Goal: Information Seeking & Learning: Learn about a topic

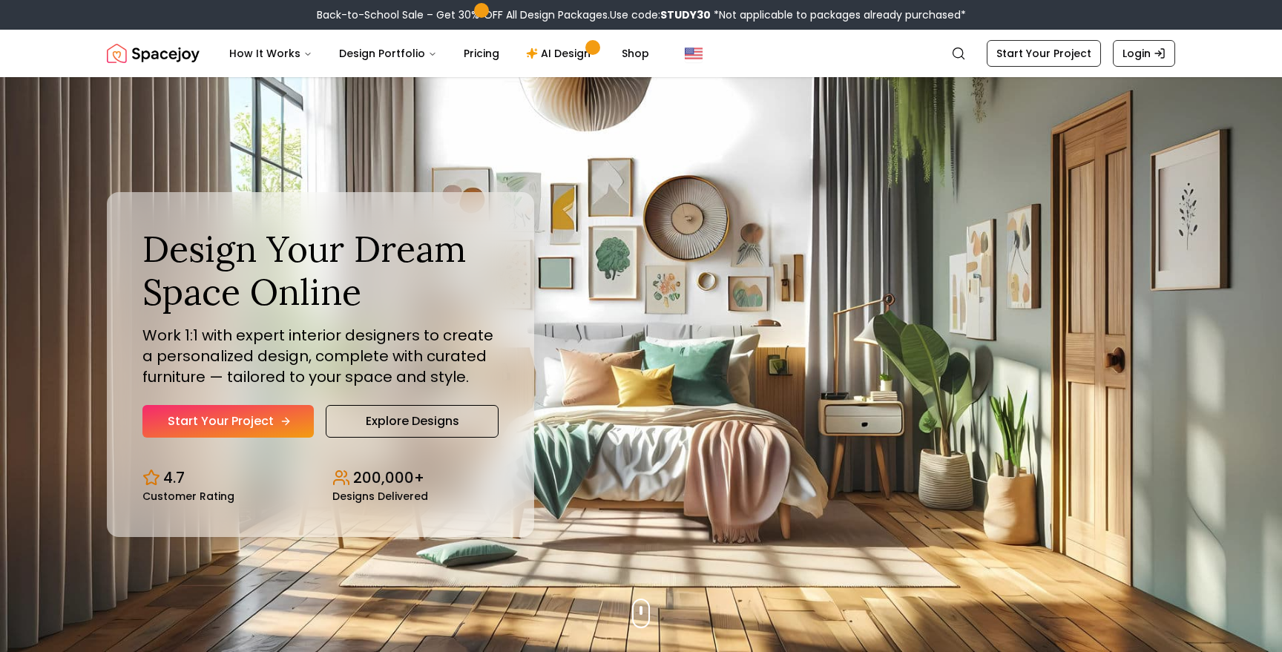
click at [248, 425] on link "Start Your Project" at bounding box center [227, 421] width 171 height 33
click at [390, 421] on link "Explore Designs" at bounding box center [412, 421] width 173 height 33
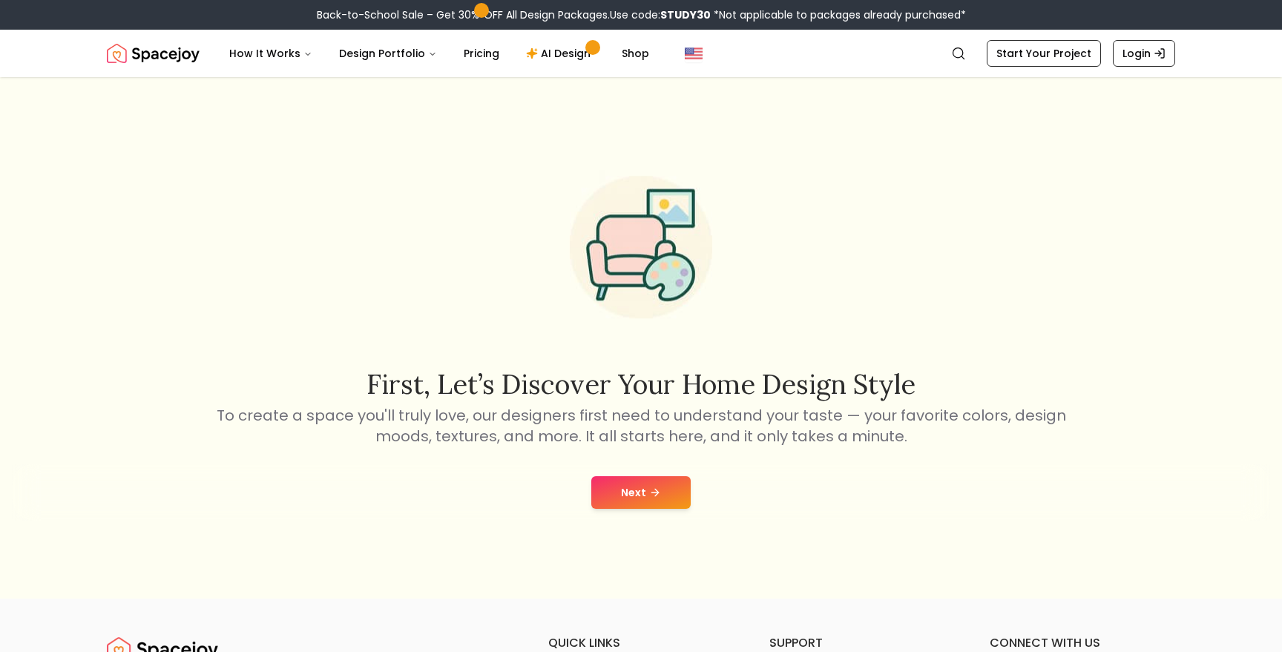
click at [656, 490] on icon at bounding box center [655, 493] width 12 height 12
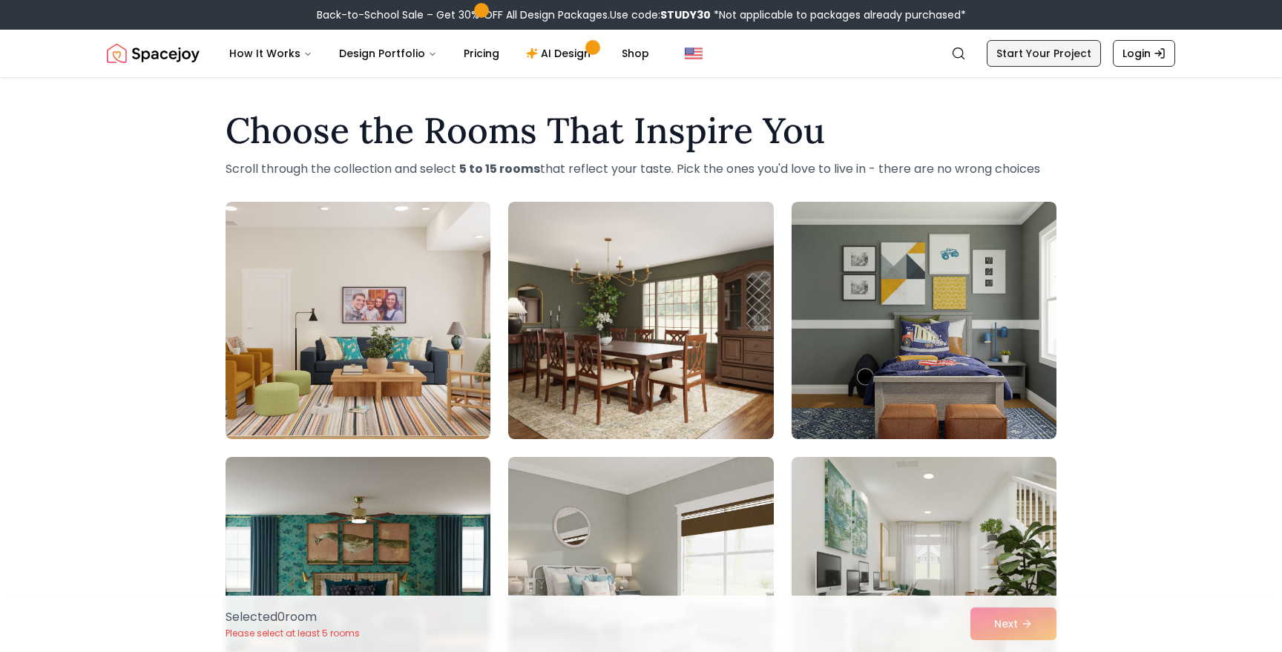
click at [1012, 56] on link "Start Your Project" at bounding box center [1043, 53] width 114 height 27
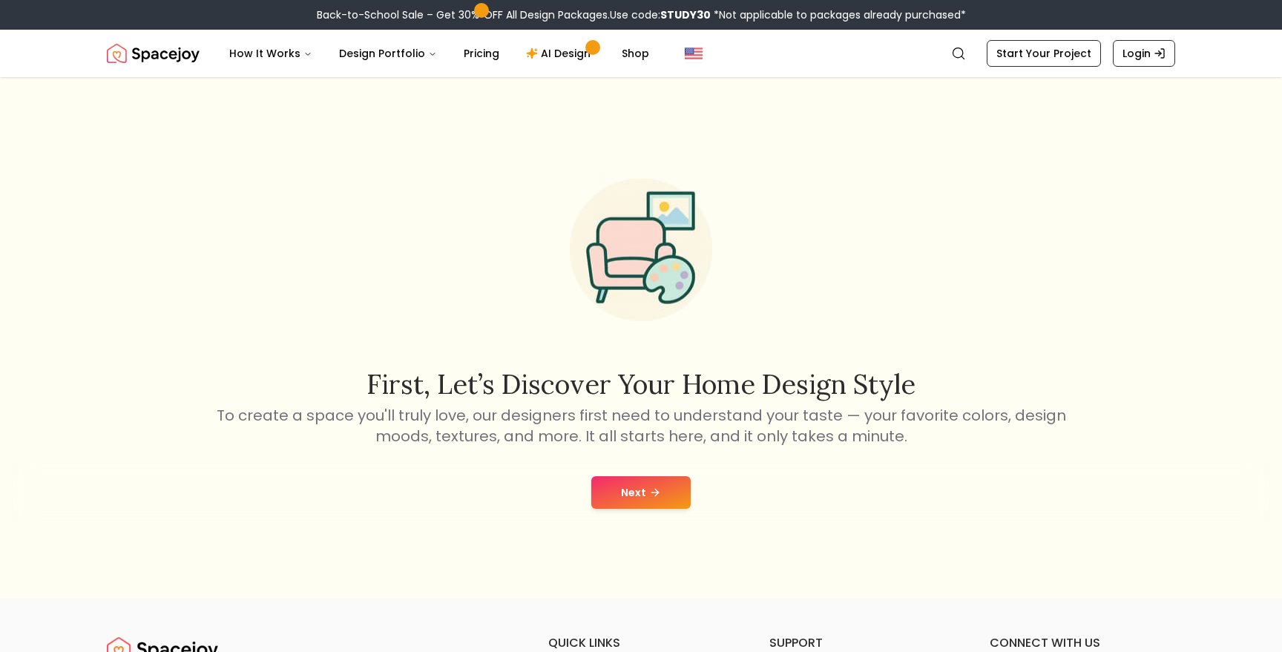
click at [670, 487] on button "Next" at bounding box center [640, 492] width 99 height 33
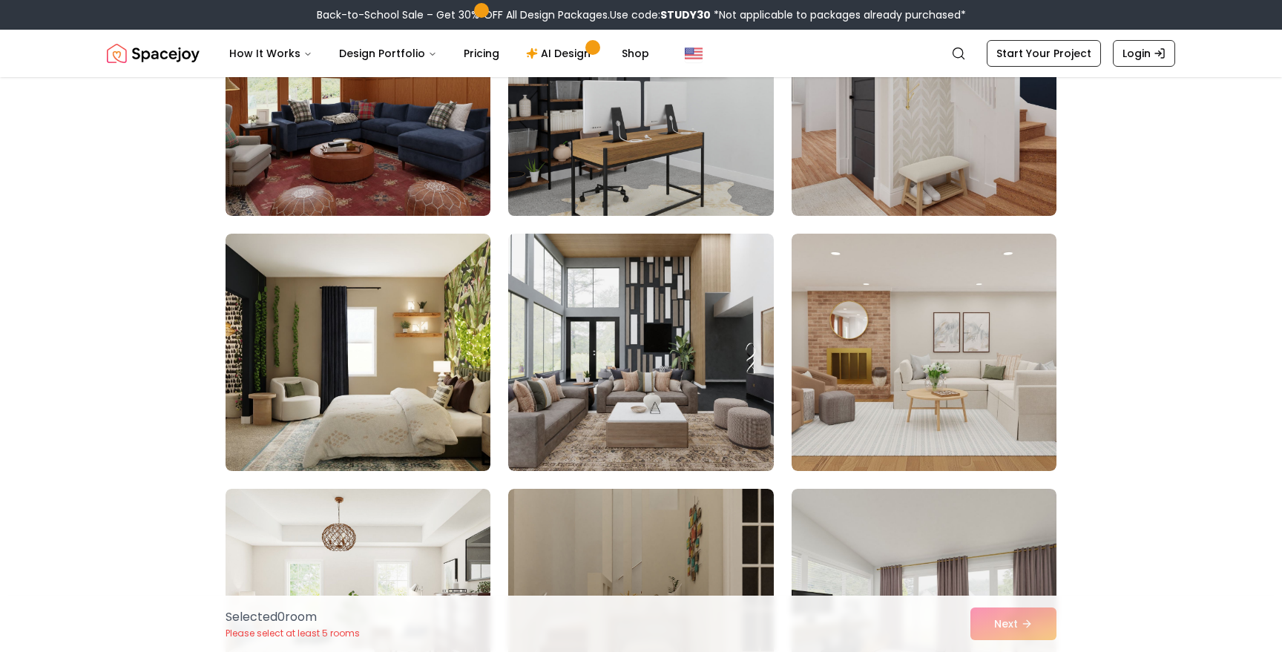
scroll to position [226, 0]
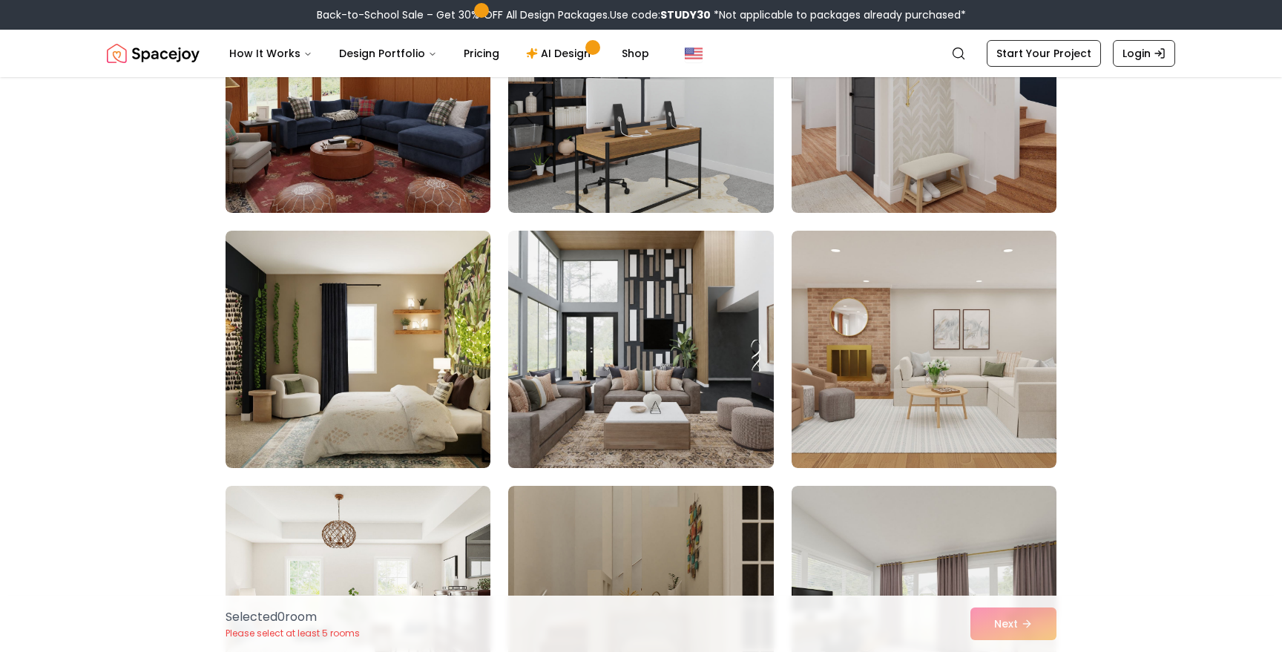
click at [655, 298] on img at bounding box center [640, 349] width 278 height 249
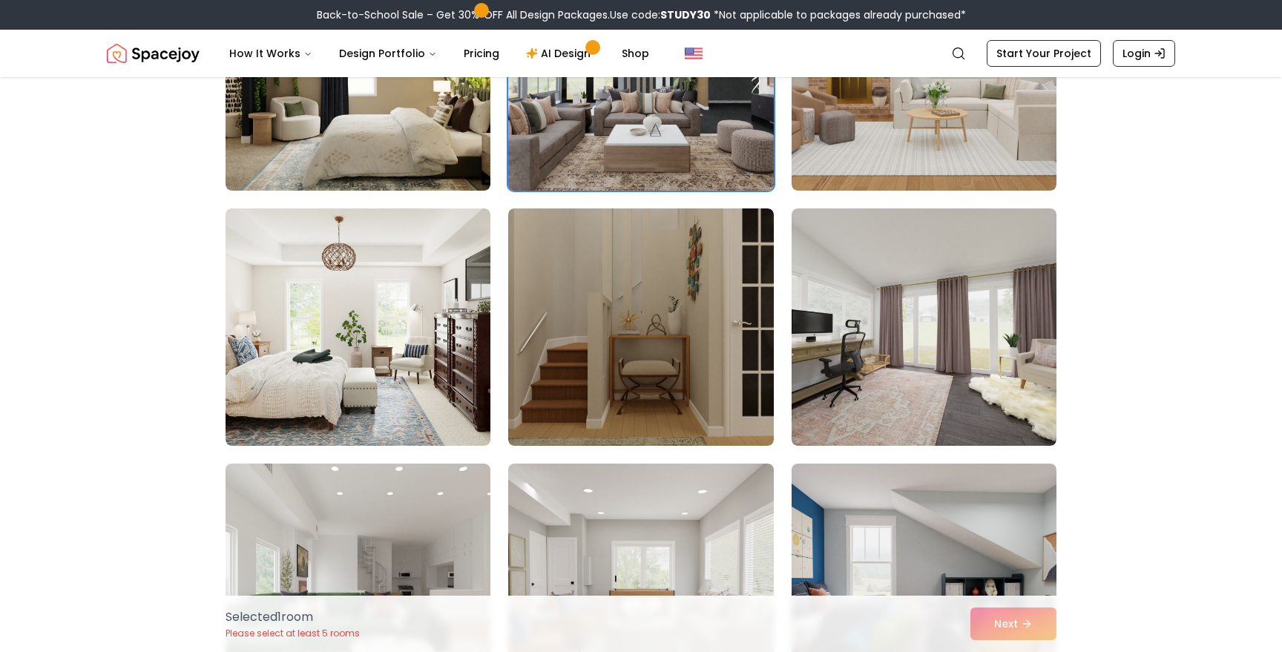
scroll to position [514, 0]
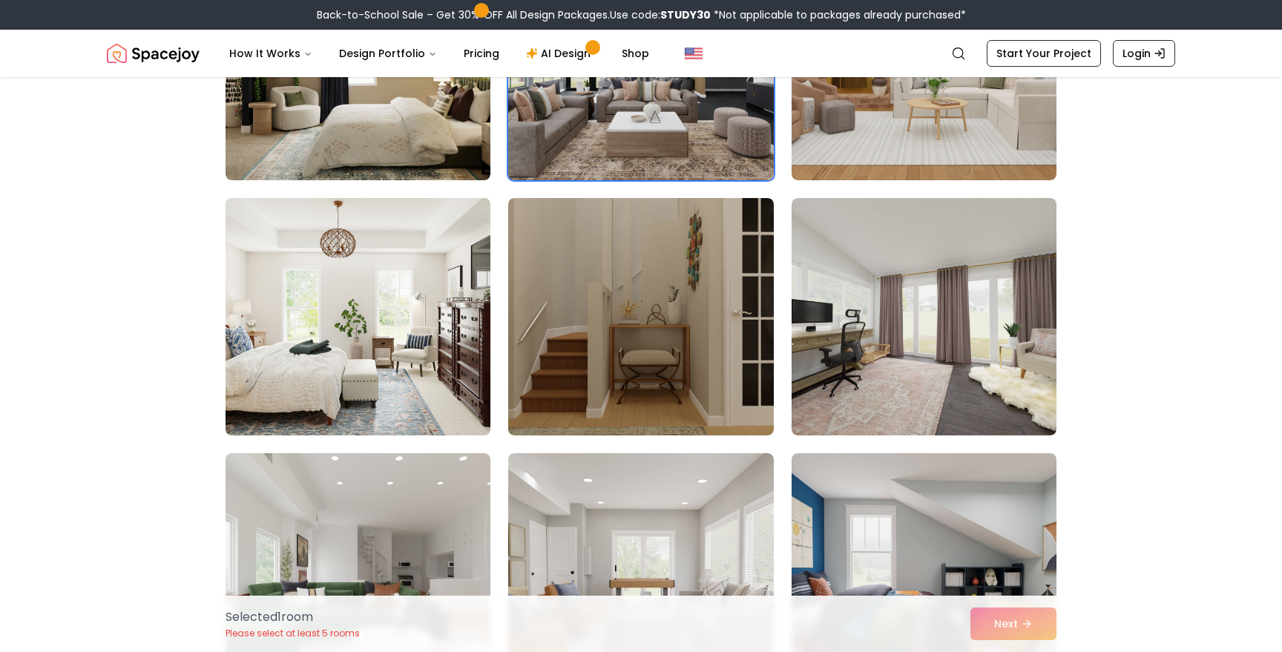
click at [454, 334] on img at bounding box center [358, 316] width 278 height 249
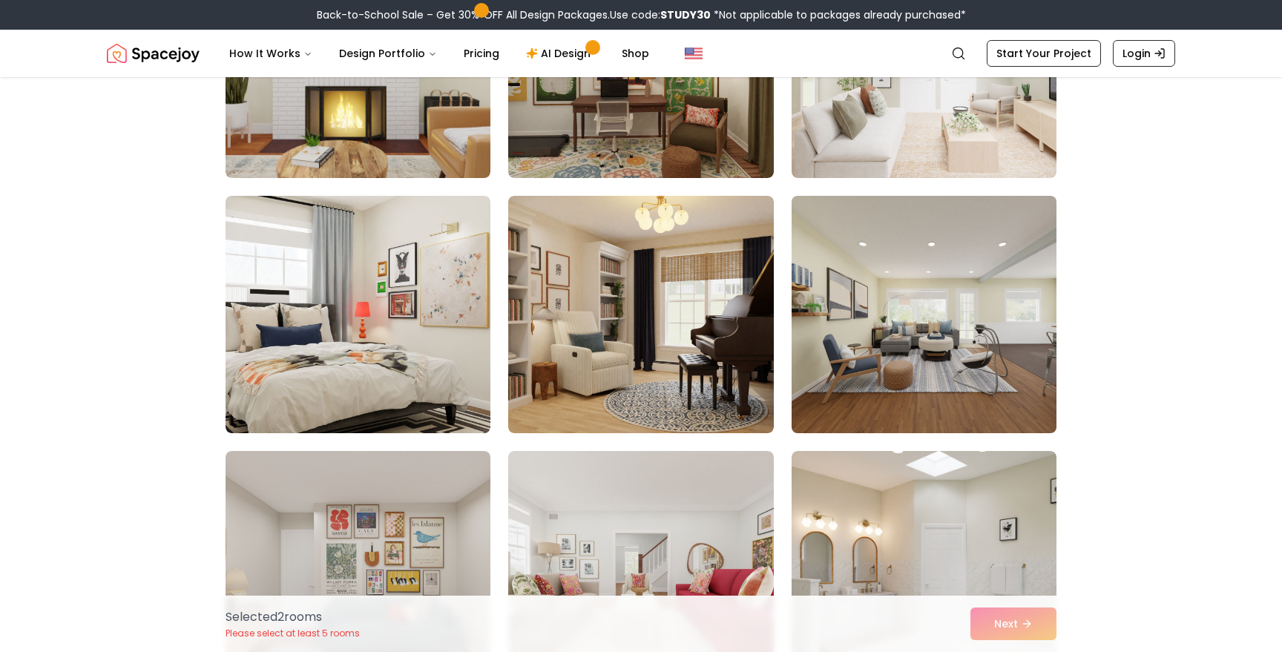
scroll to position [1299, 0]
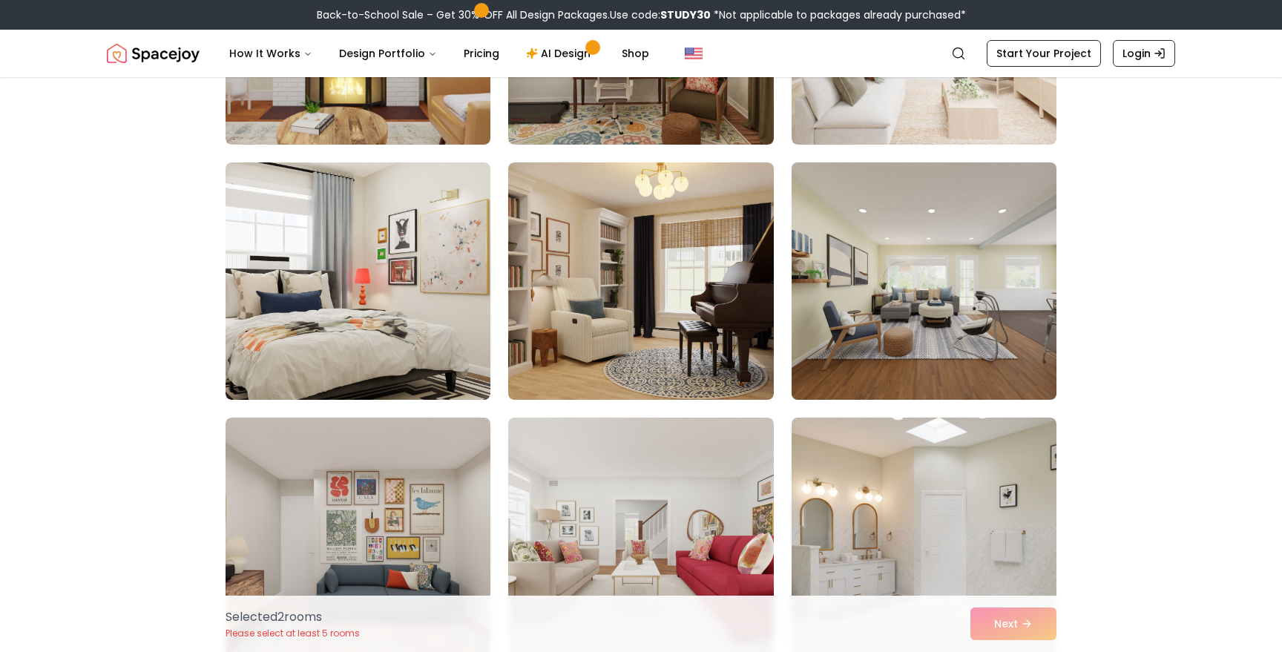
click at [970, 354] on img at bounding box center [924, 280] width 278 height 249
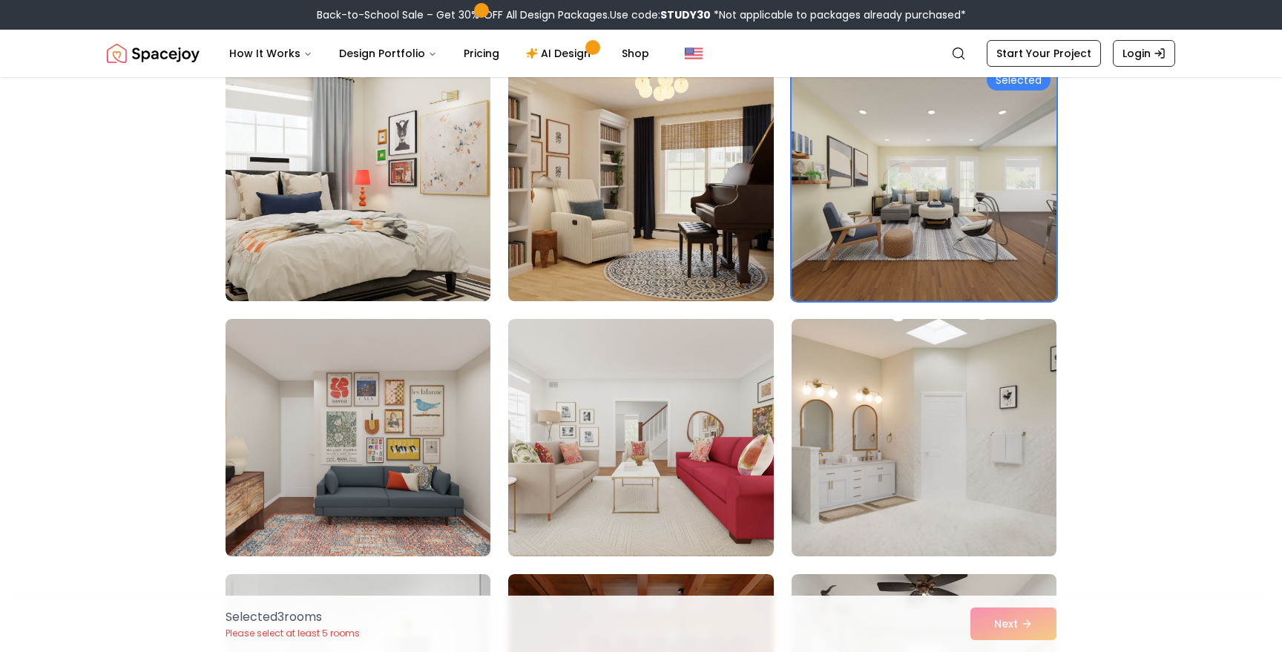
scroll to position [1487, 0]
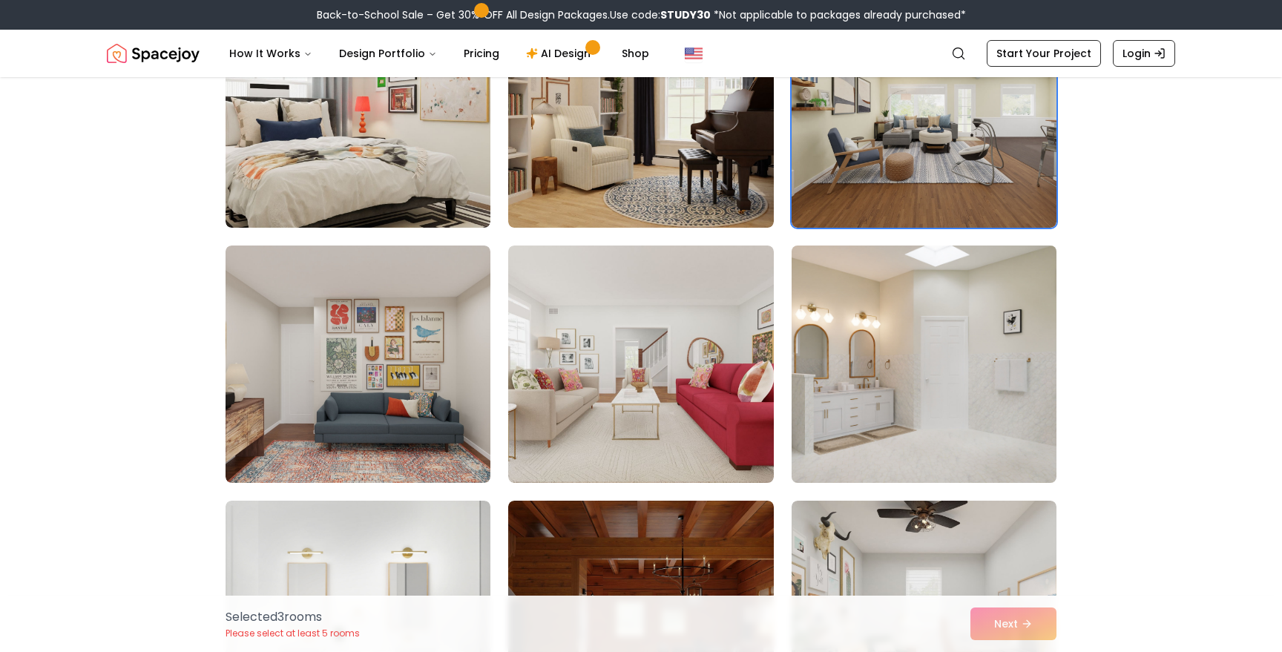
click at [969, 354] on img at bounding box center [924, 364] width 278 height 249
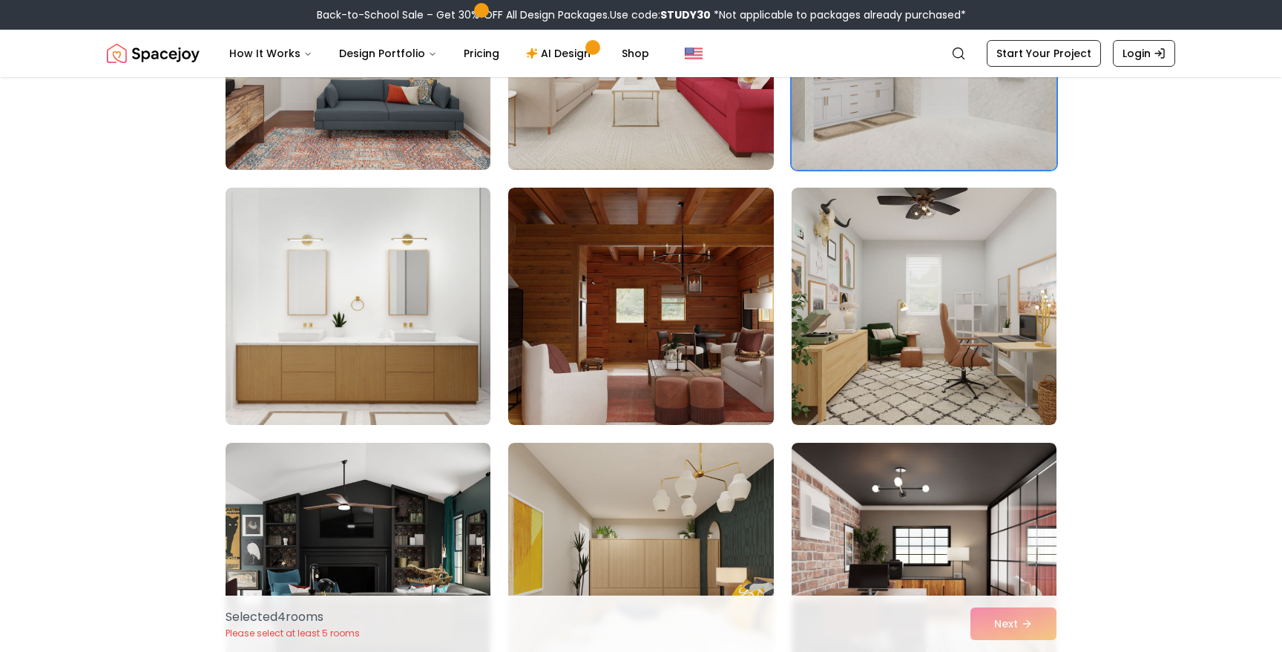
scroll to position [1802, 0]
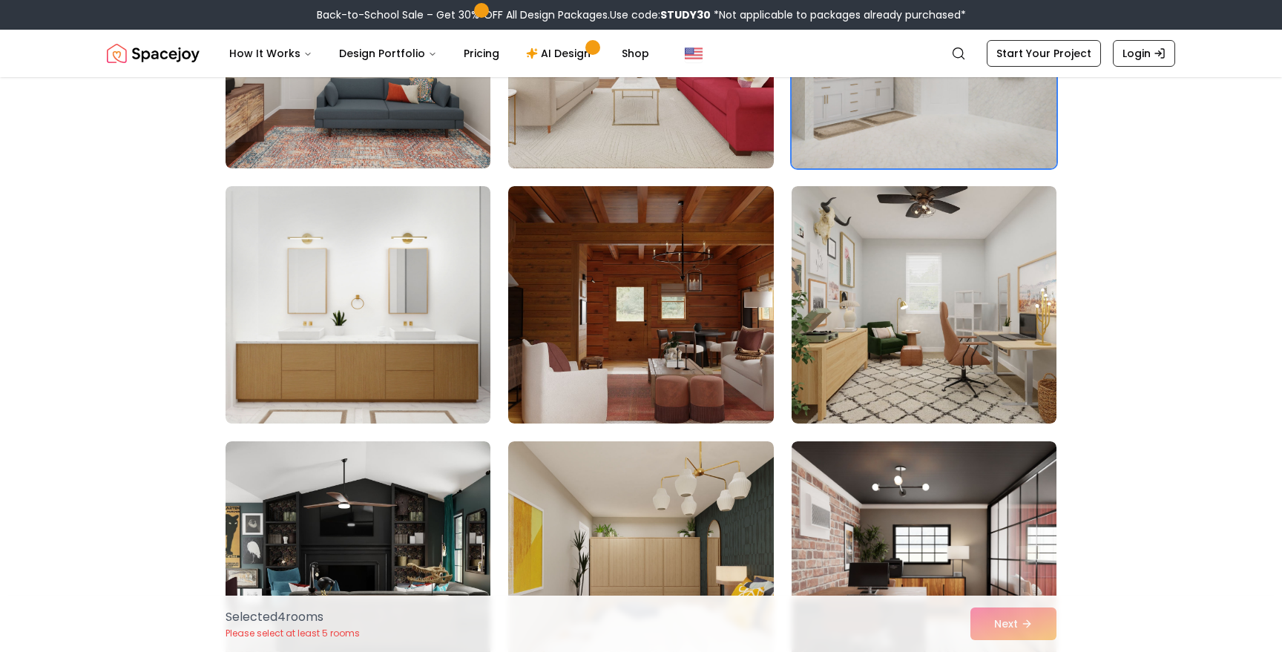
click at [969, 354] on img at bounding box center [923, 304] width 265 height 237
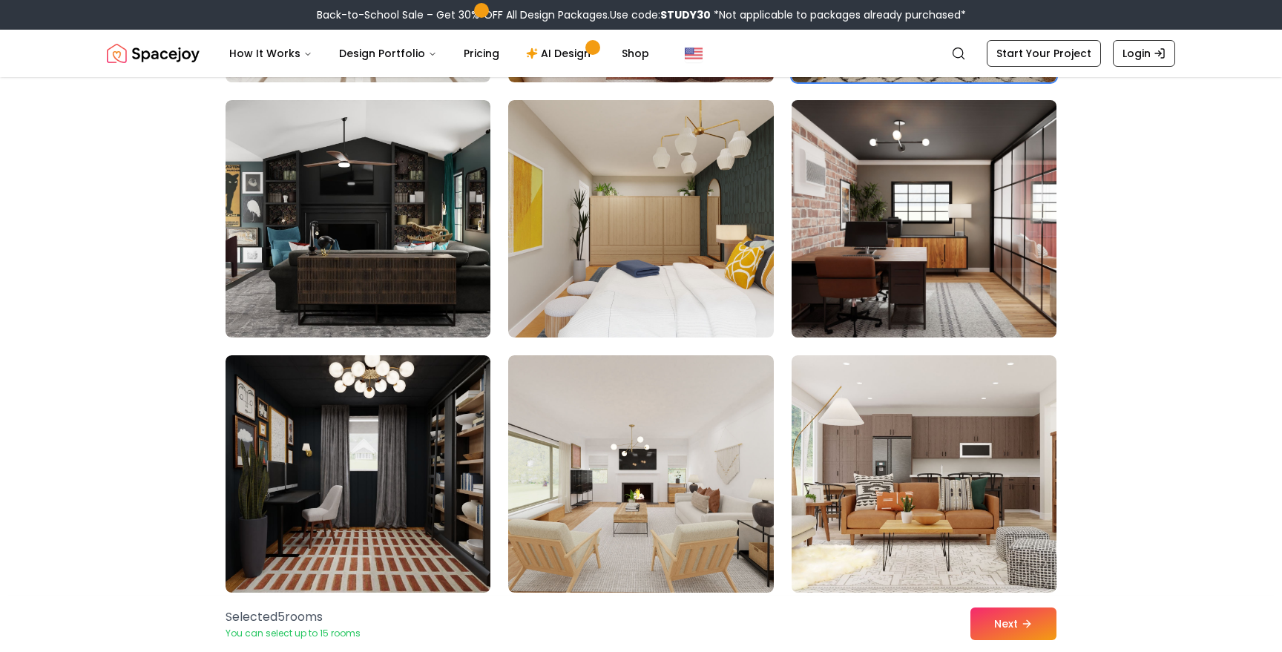
scroll to position [2277, 0]
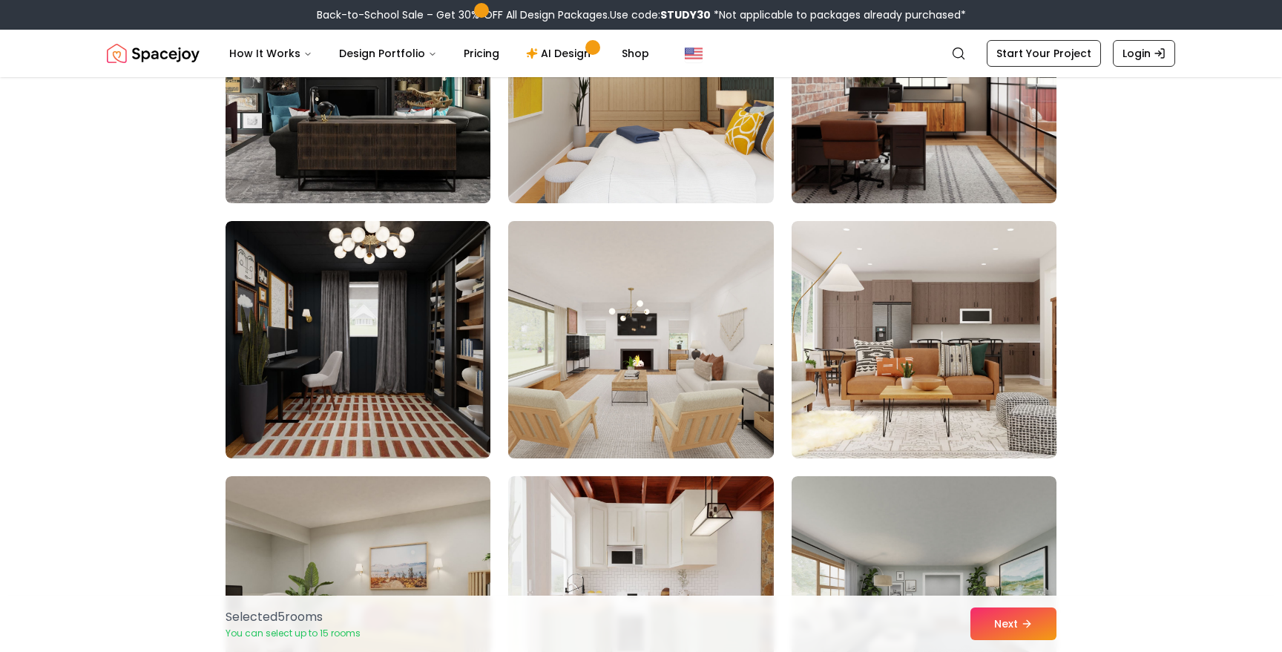
click at [685, 355] on img at bounding box center [640, 339] width 278 height 249
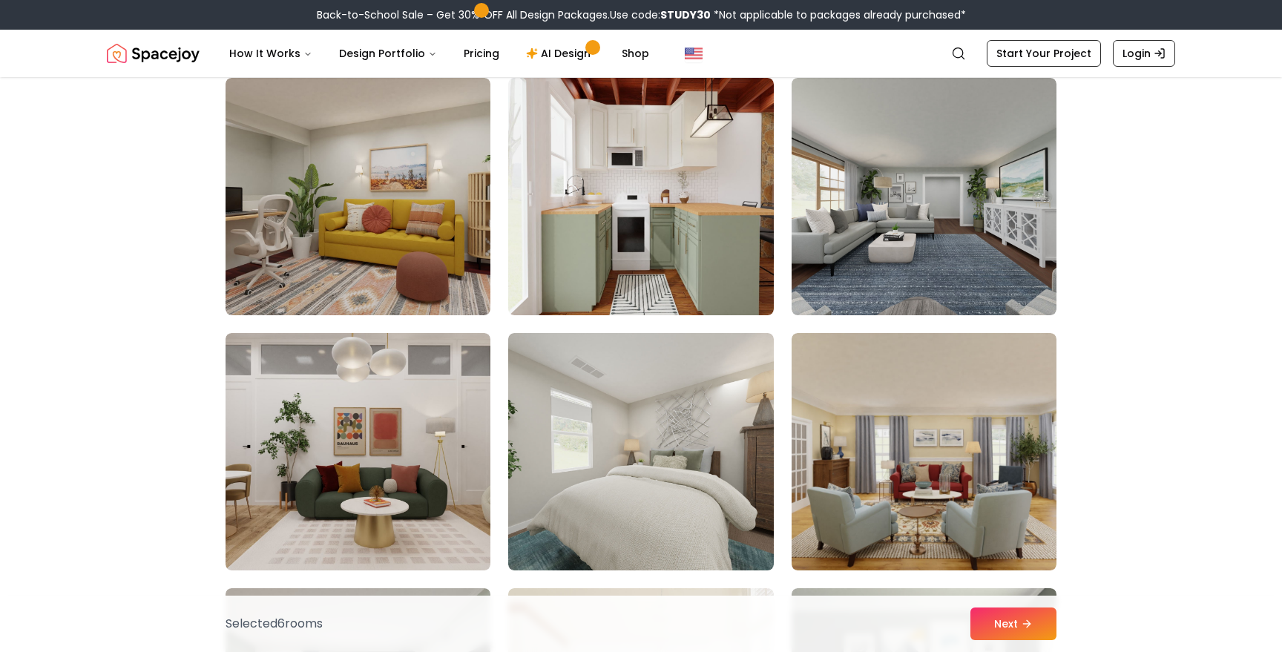
scroll to position [2689, 0]
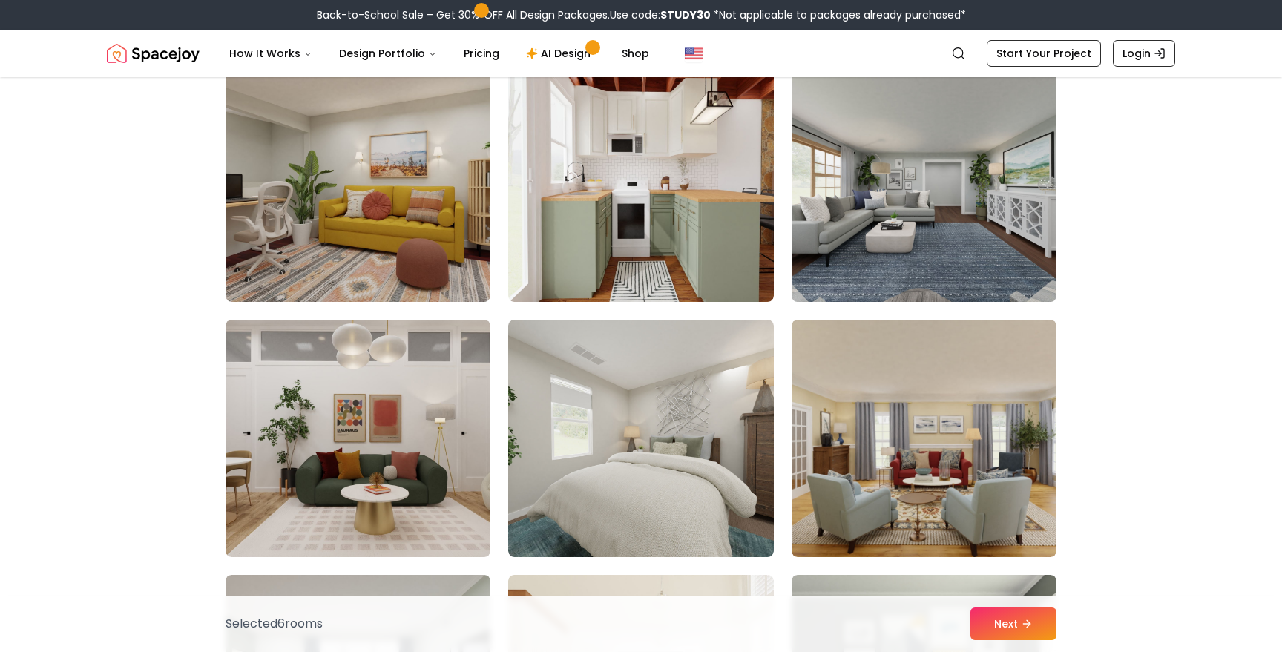
click at [874, 223] on img at bounding box center [924, 183] width 278 height 249
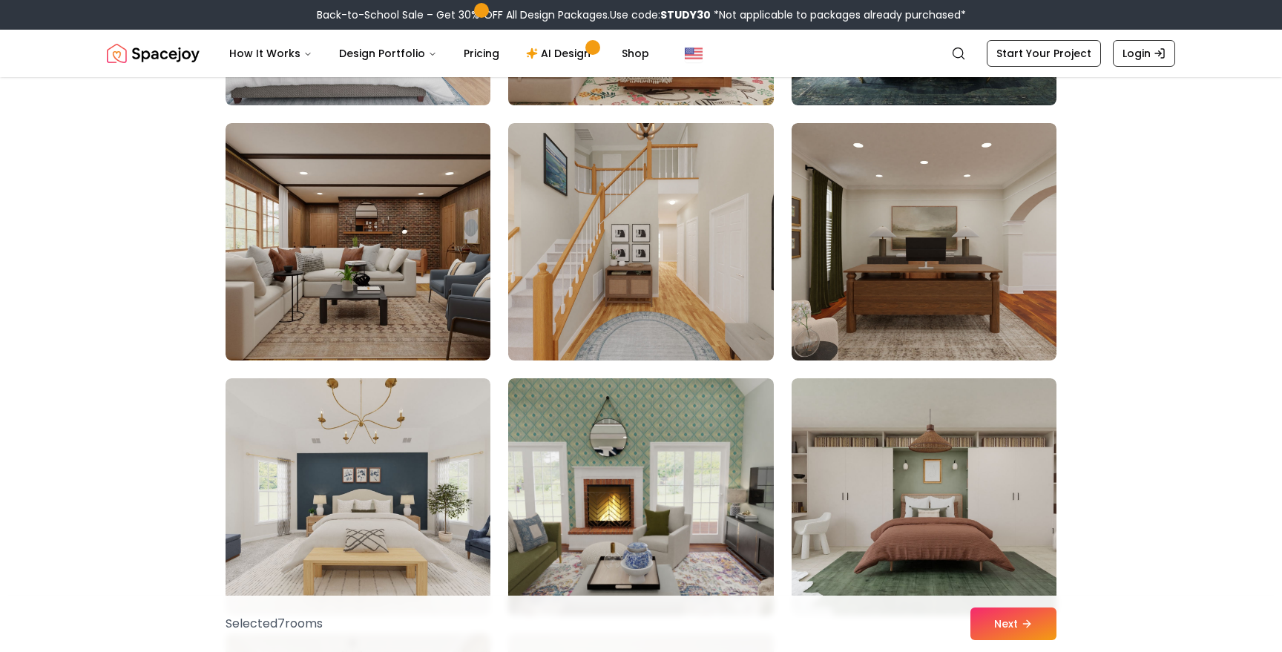
scroll to position [3826, 0]
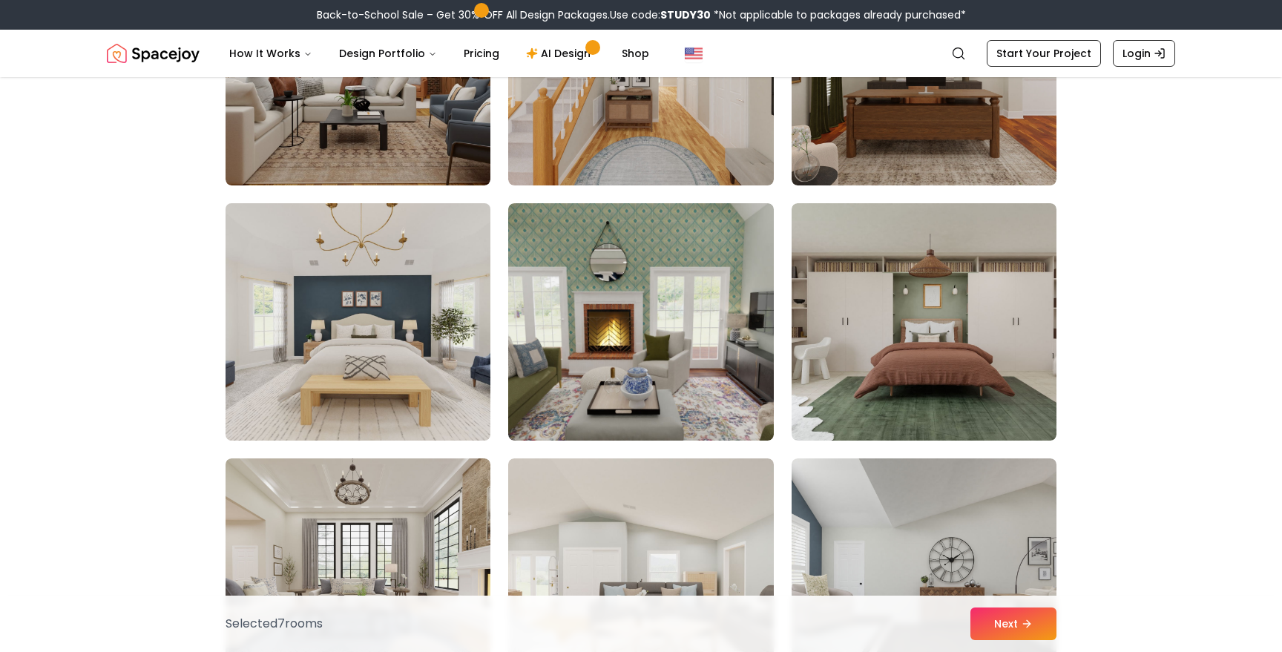
click at [423, 339] on img at bounding box center [358, 321] width 278 height 249
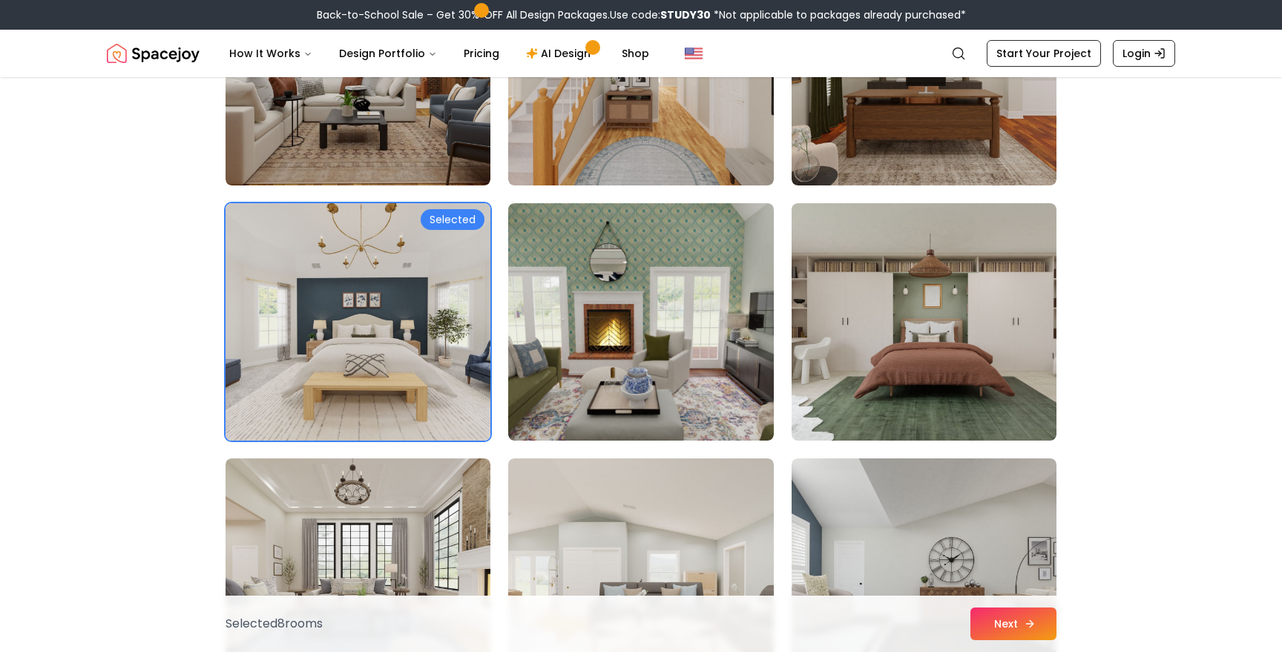
click at [1038, 629] on button "Next" at bounding box center [1013, 623] width 86 height 33
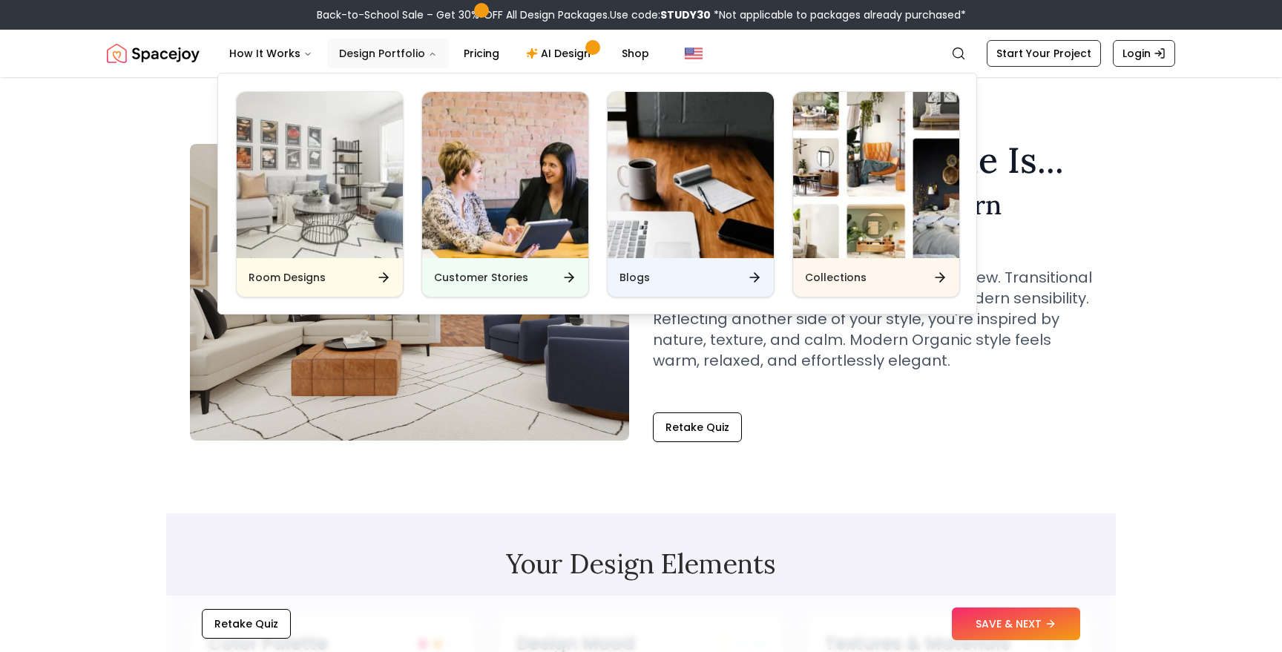
click at [386, 61] on button "Design Portfolio" at bounding box center [388, 54] width 122 height 30
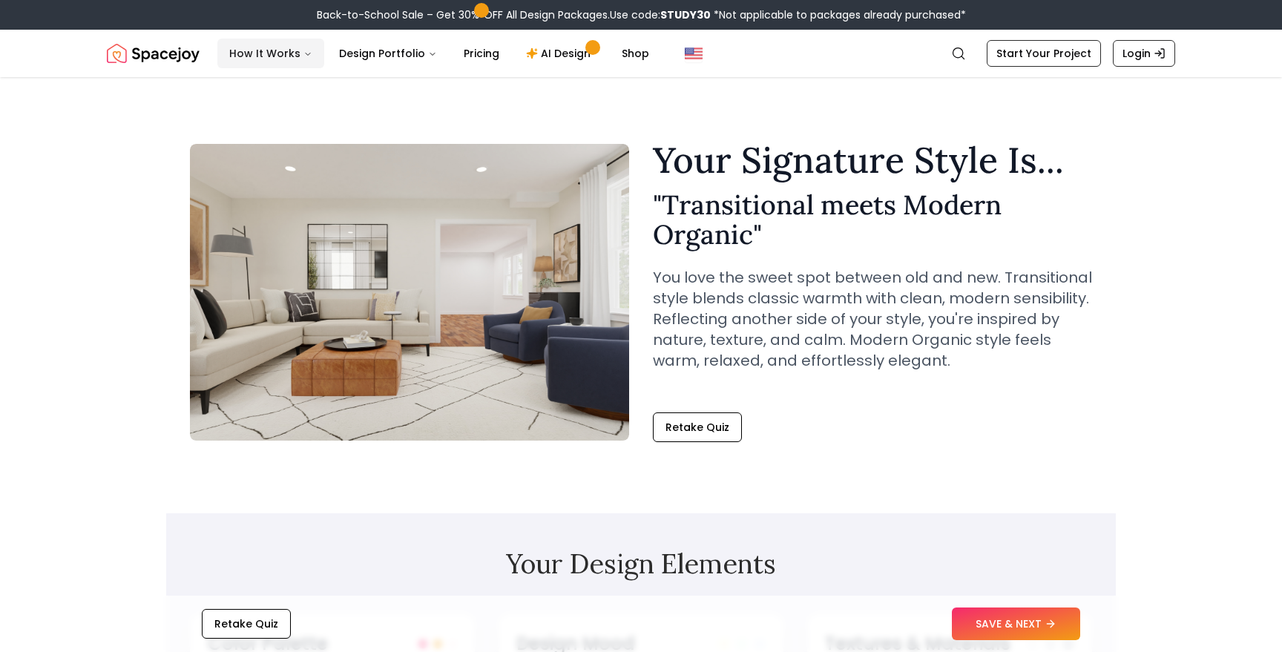
click at [318, 54] on button "How It Works" at bounding box center [270, 54] width 107 height 30
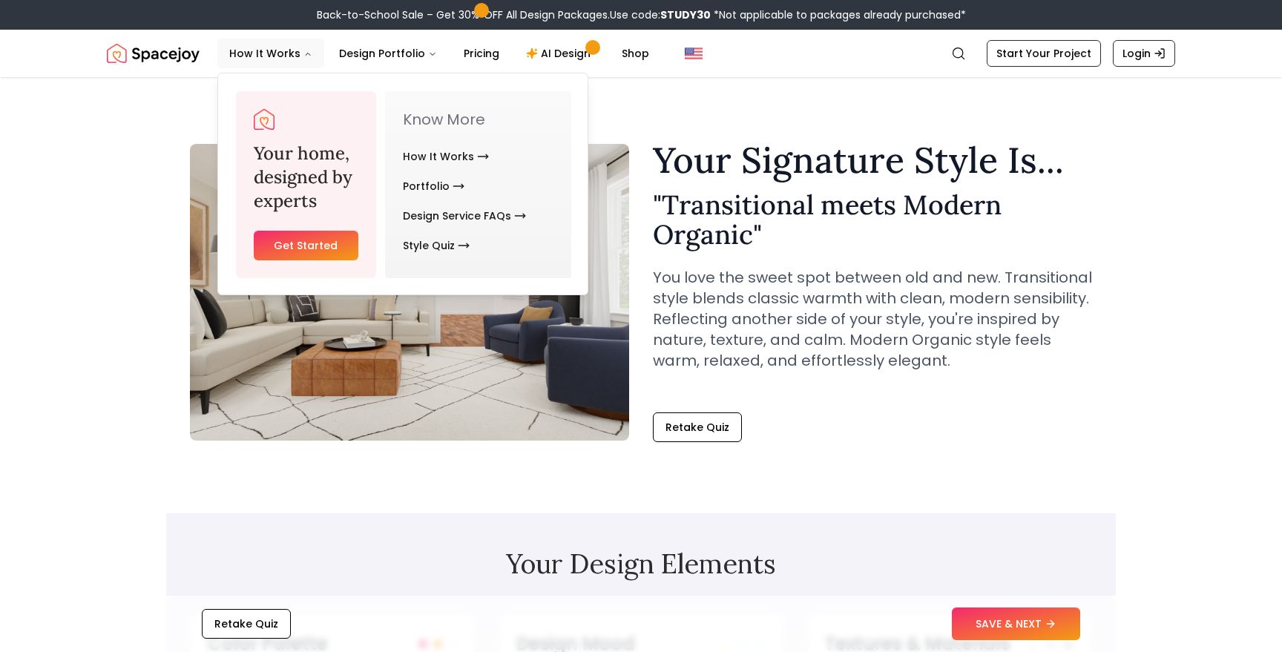
click at [310, 247] on link "Get Started" at bounding box center [306, 246] width 105 height 30
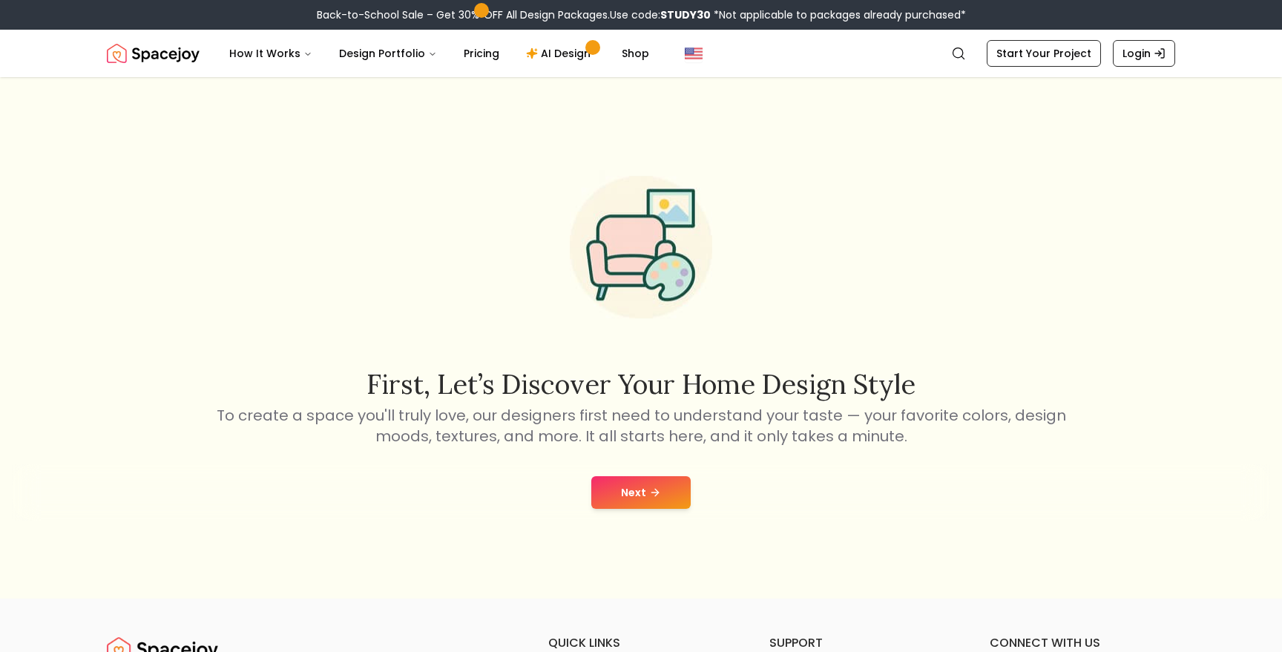
click at [653, 495] on icon at bounding box center [655, 493] width 12 height 12
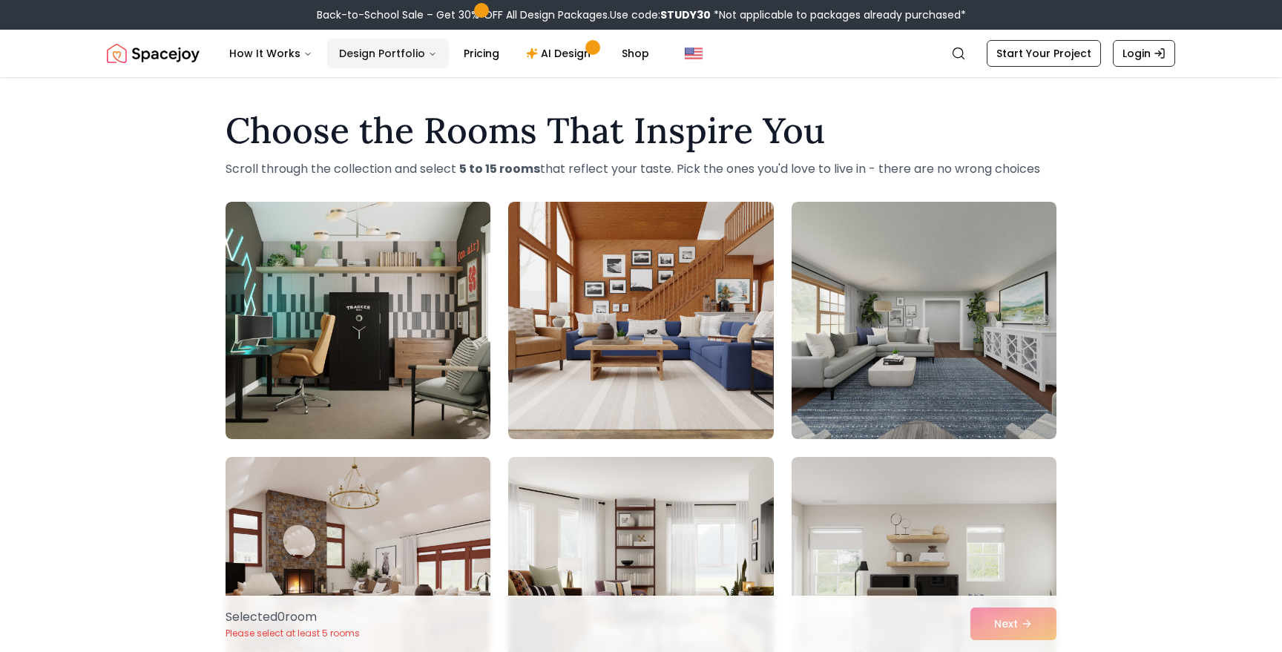
click at [428, 53] on icon "Main" at bounding box center [432, 54] width 9 height 9
click at [430, 53] on icon "Main" at bounding box center [432, 54] width 4 height 2
click at [958, 47] on icon "Global" at bounding box center [958, 53] width 15 height 15
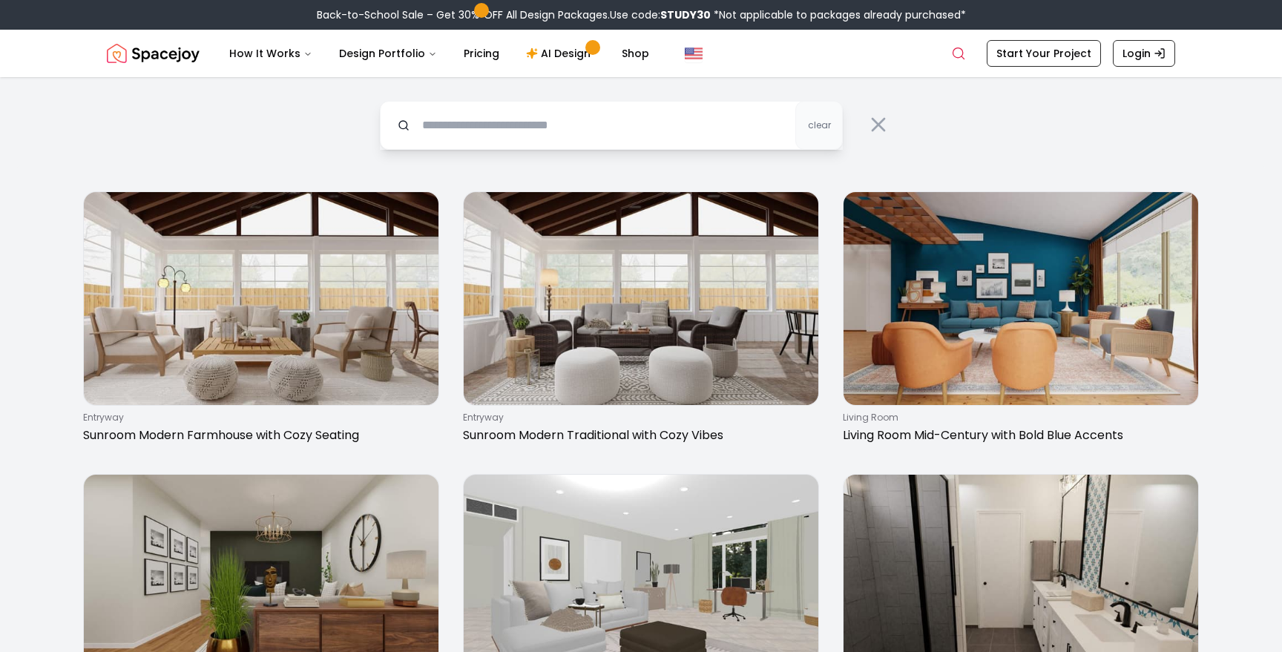
click at [742, 118] on input "text" at bounding box center [611, 125] width 463 height 49
type input "**********"
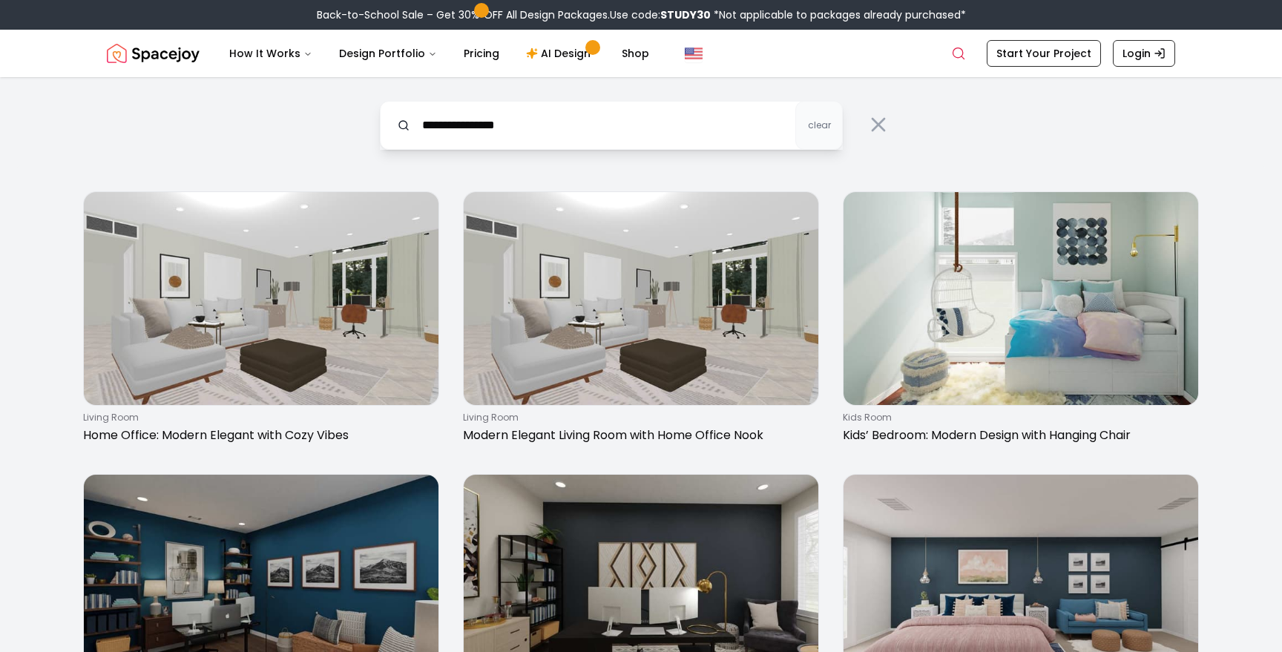
click at [152, 53] on img "Spacejoy" at bounding box center [153, 54] width 93 height 30
